Goal: Transaction & Acquisition: Purchase product/service

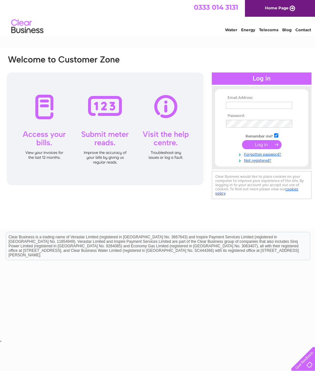
click at [248, 103] on input "text" at bounding box center [259, 105] width 66 height 7
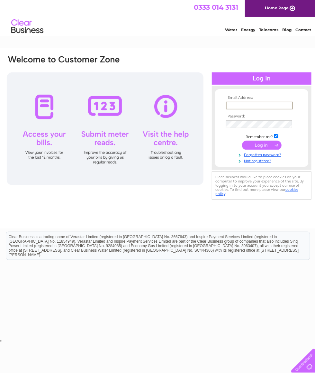
type input "[EMAIL_ADDRESS][DOMAIN_NAME]"
click at [261, 145] on input "submit" at bounding box center [262, 145] width 40 height 9
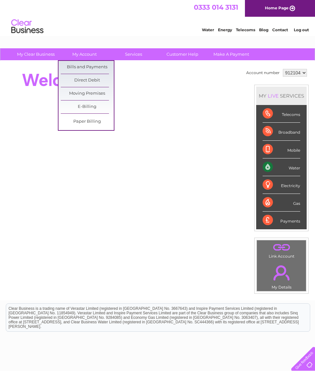
click at [104, 65] on link "Bills and Payments" at bounding box center [87, 67] width 53 height 13
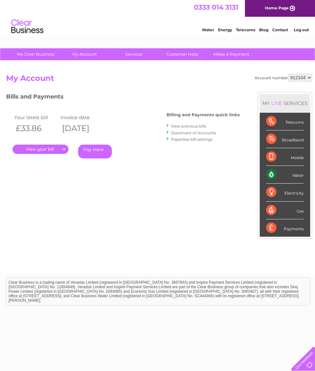
click at [97, 153] on link "Pay Here" at bounding box center [95, 152] width 34 height 14
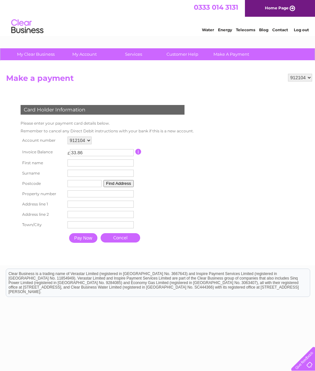
click at [93, 164] on input "text" at bounding box center [101, 162] width 66 height 7
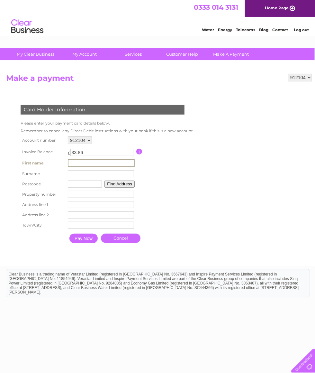
type input "[PERSON_NAME]"
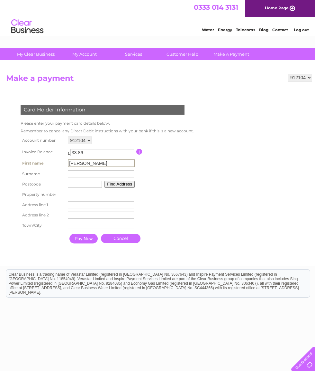
type input "[PERSON_NAME]"
type input "IV42 8QA"
click at [84, 197] on input "number" at bounding box center [101, 194] width 66 height 7
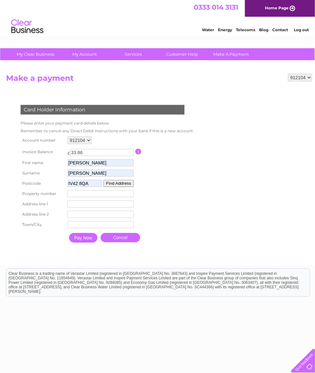
type input "10"
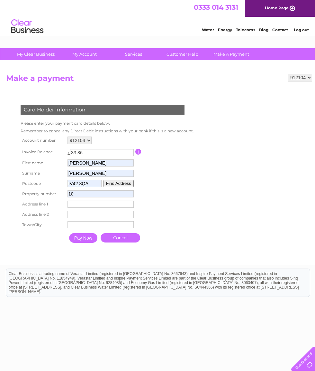
click at [94, 208] on input "text" at bounding box center [101, 204] width 66 height 7
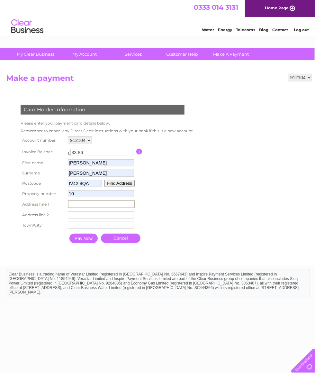
type input "(Fletcher)"
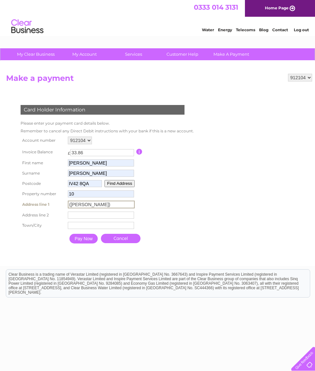
type input "10 Lower Breakish, Breakish"
type input "Isle of Skye"
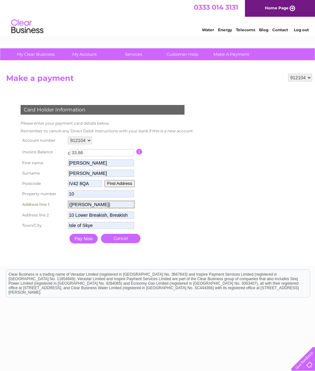
click at [88, 242] on input "Pay Now" at bounding box center [84, 239] width 28 height 10
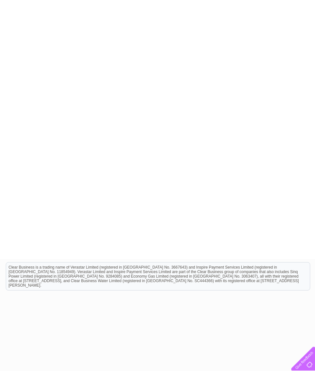
scroll to position [133, 0]
